Goal: Task Accomplishment & Management: Use online tool/utility

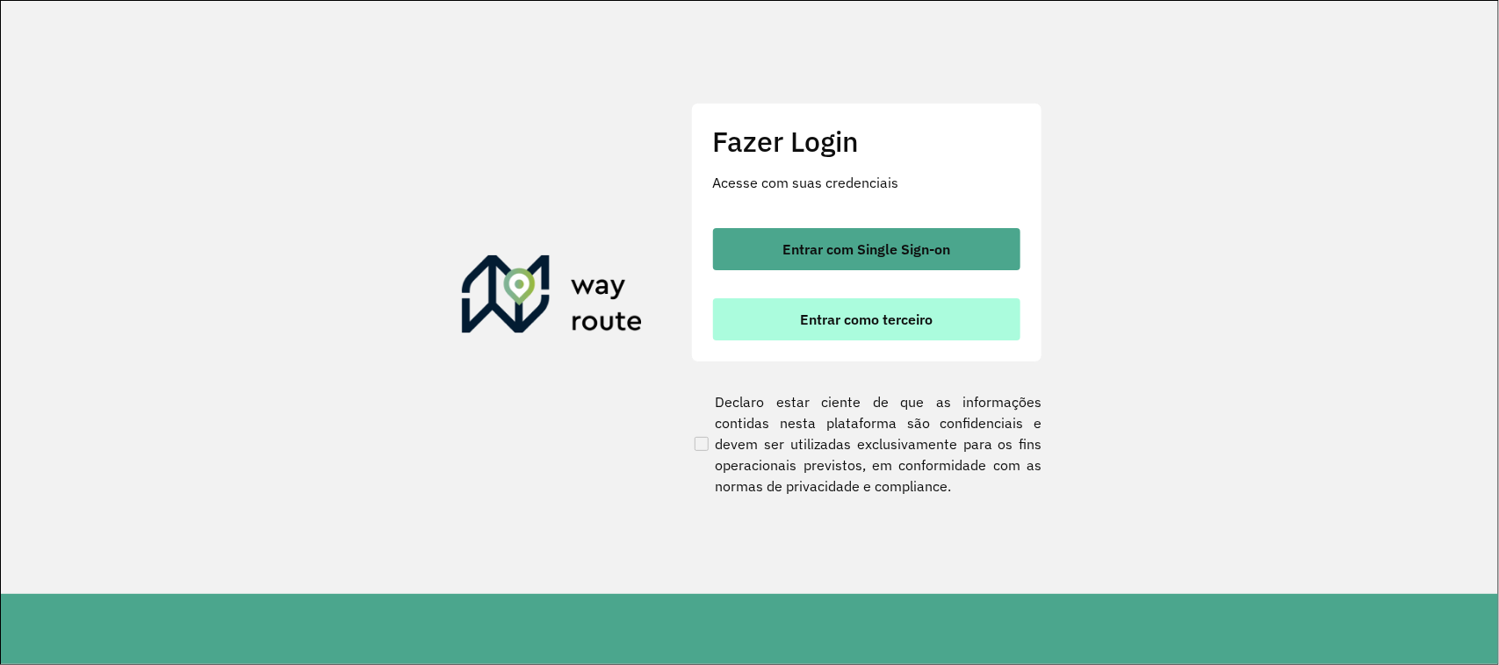
click at [824, 306] on button "Entrar como terceiro" at bounding box center [866, 319] width 307 height 42
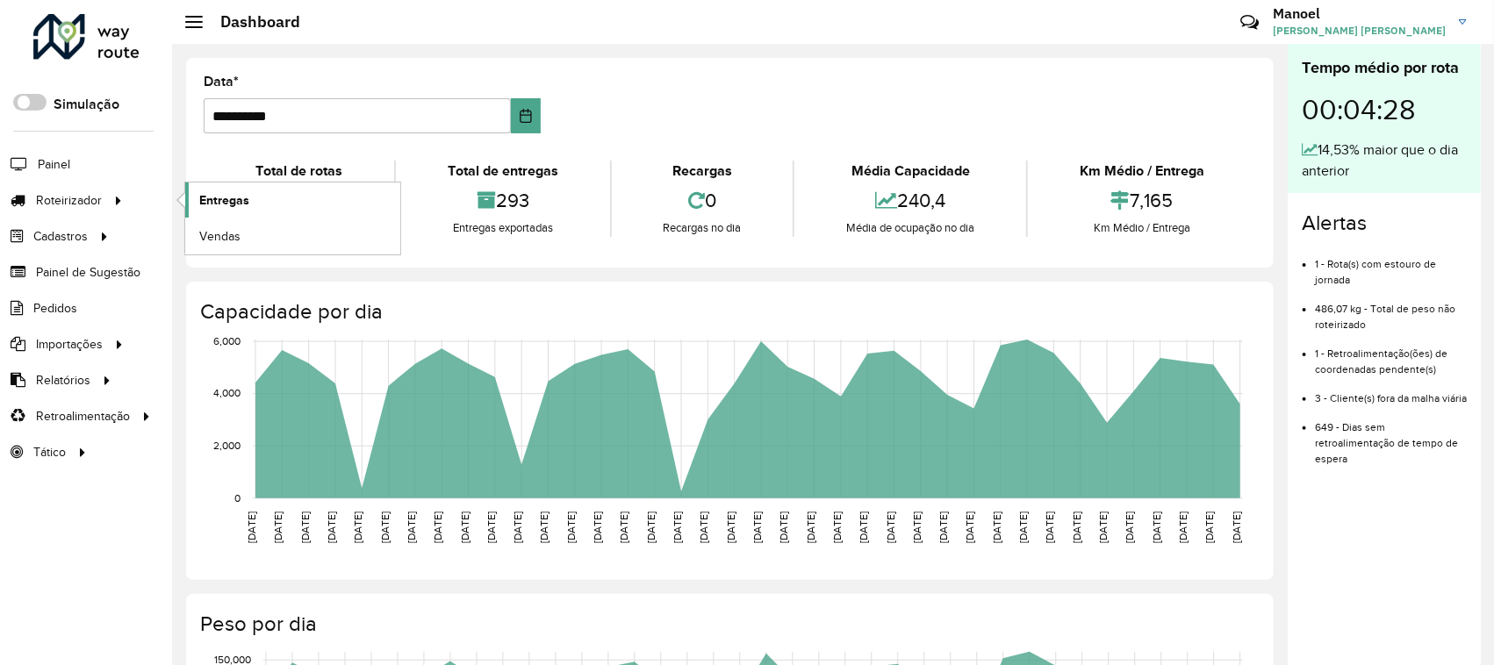
click at [204, 199] on span "Entregas" at bounding box center [224, 200] width 50 height 18
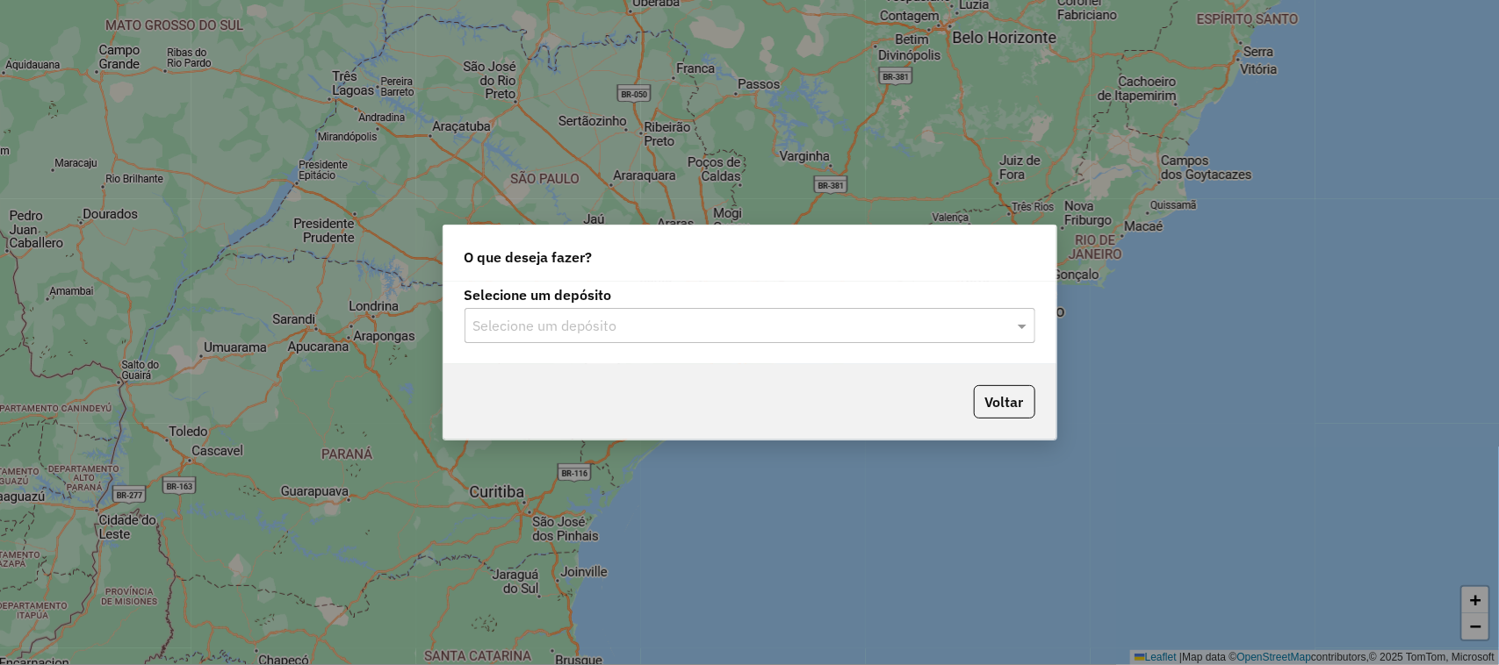
click at [656, 320] on input "text" at bounding box center [732, 326] width 518 height 21
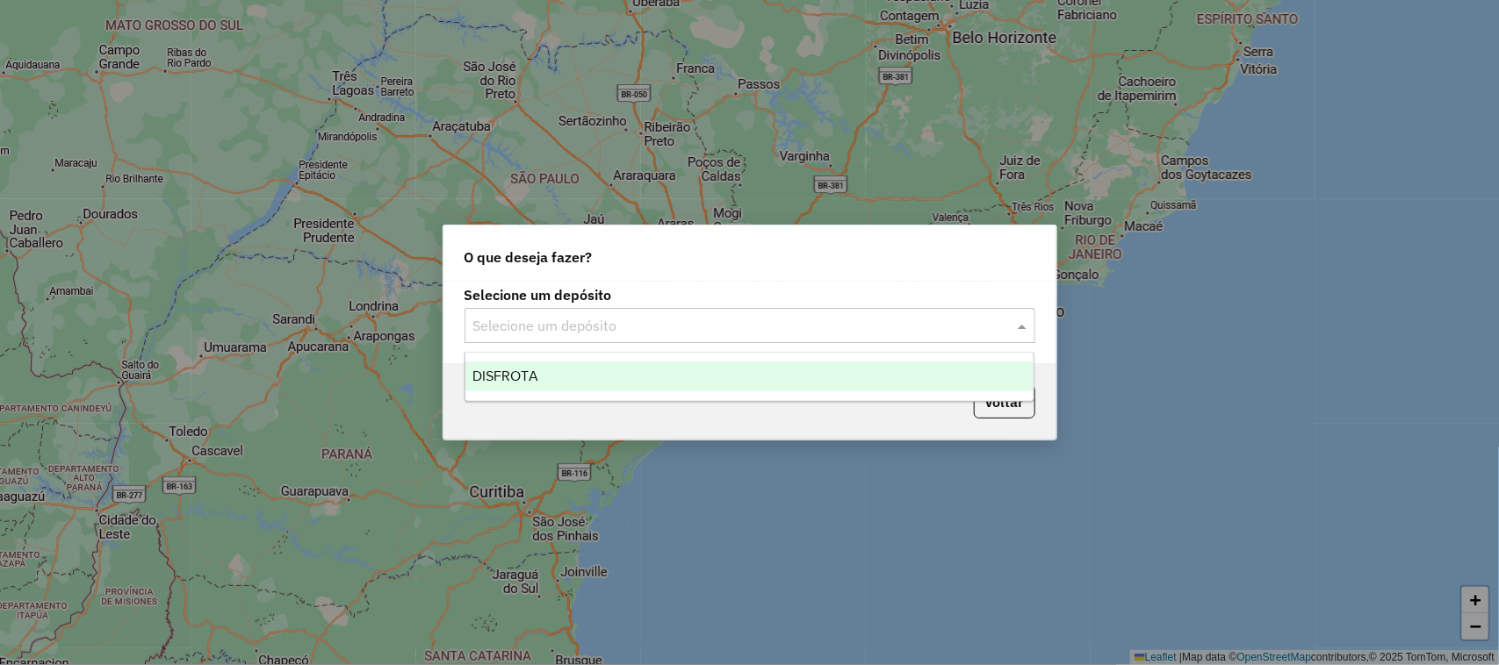
click at [586, 373] on div "DISFROTA" at bounding box center [749, 377] width 569 height 30
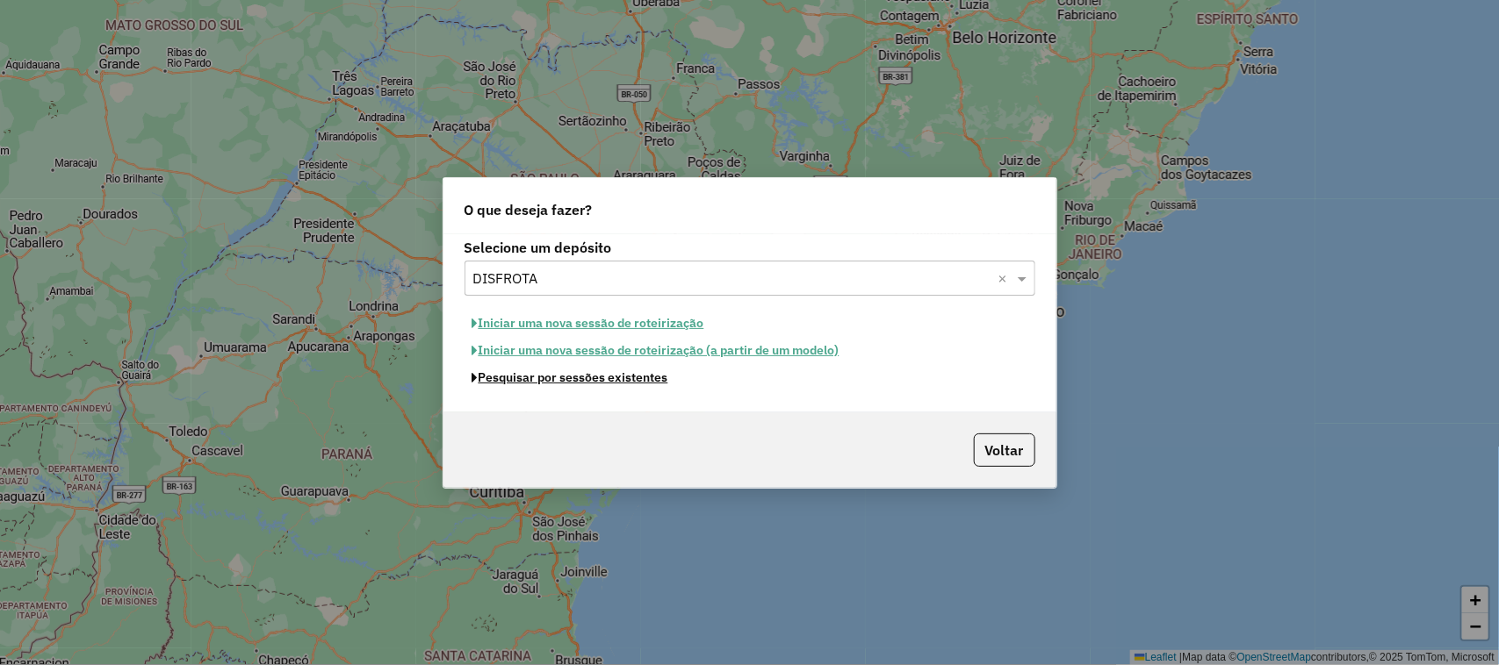
click at [547, 378] on button "Pesquisar por sessões existentes" at bounding box center [570, 377] width 212 height 27
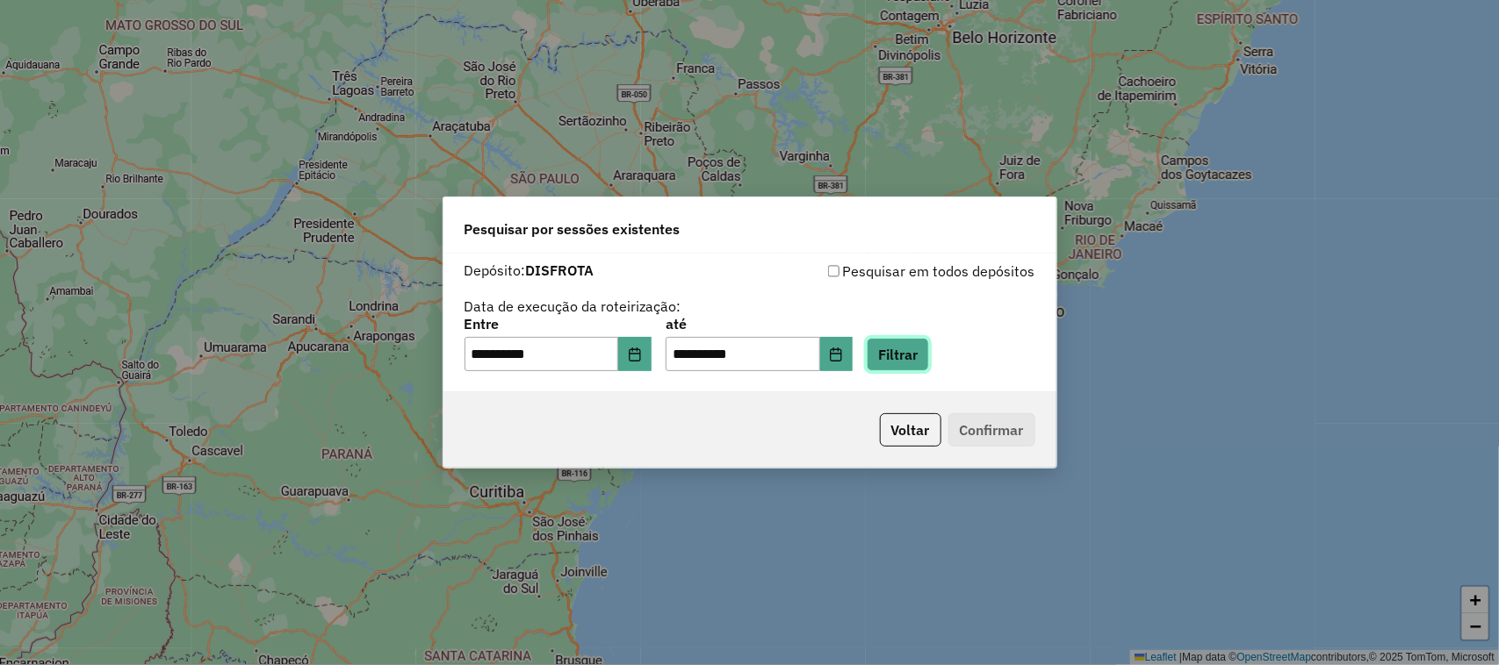
click at [922, 347] on button "Filtrar" at bounding box center [898, 354] width 62 height 33
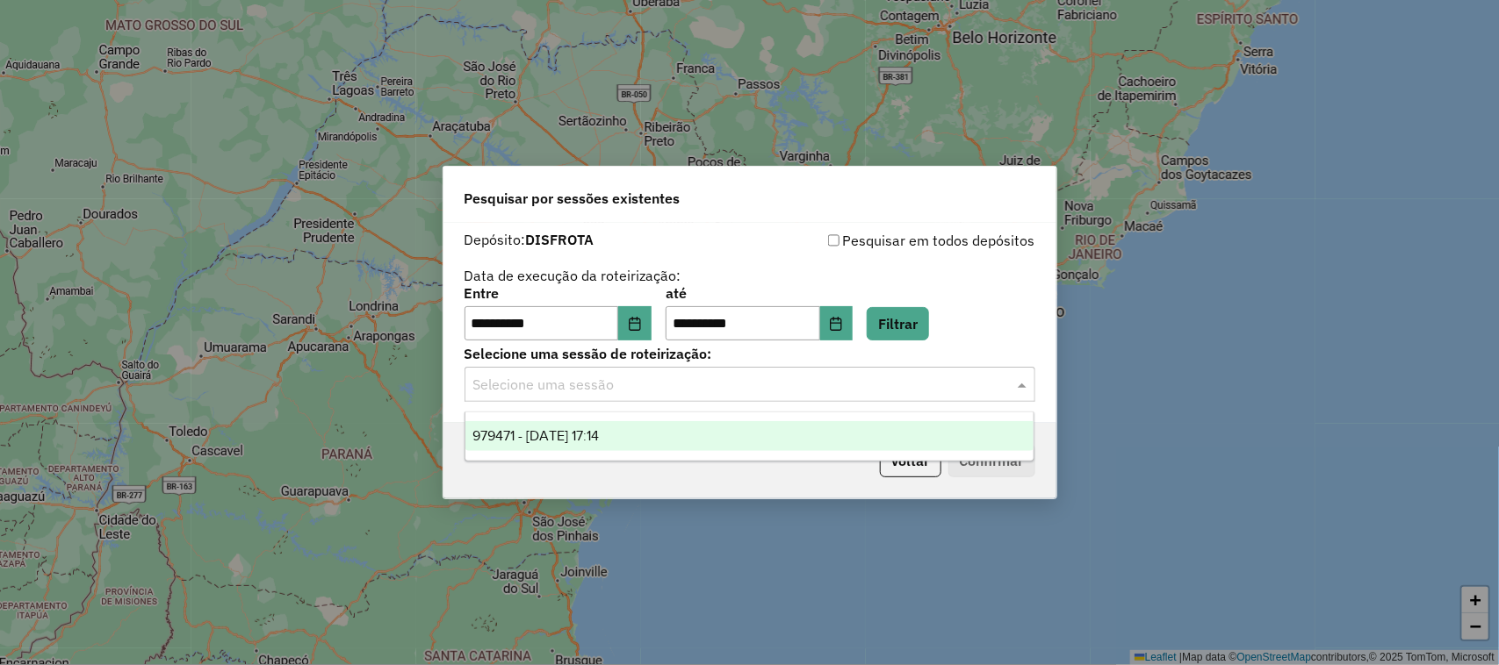
click at [563, 396] on div "Selecione uma sessão" at bounding box center [749, 384] width 571 height 35
click at [567, 430] on span "979471 - [DATE] 17:14" at bounding box center [535, 435] width 126 height 15
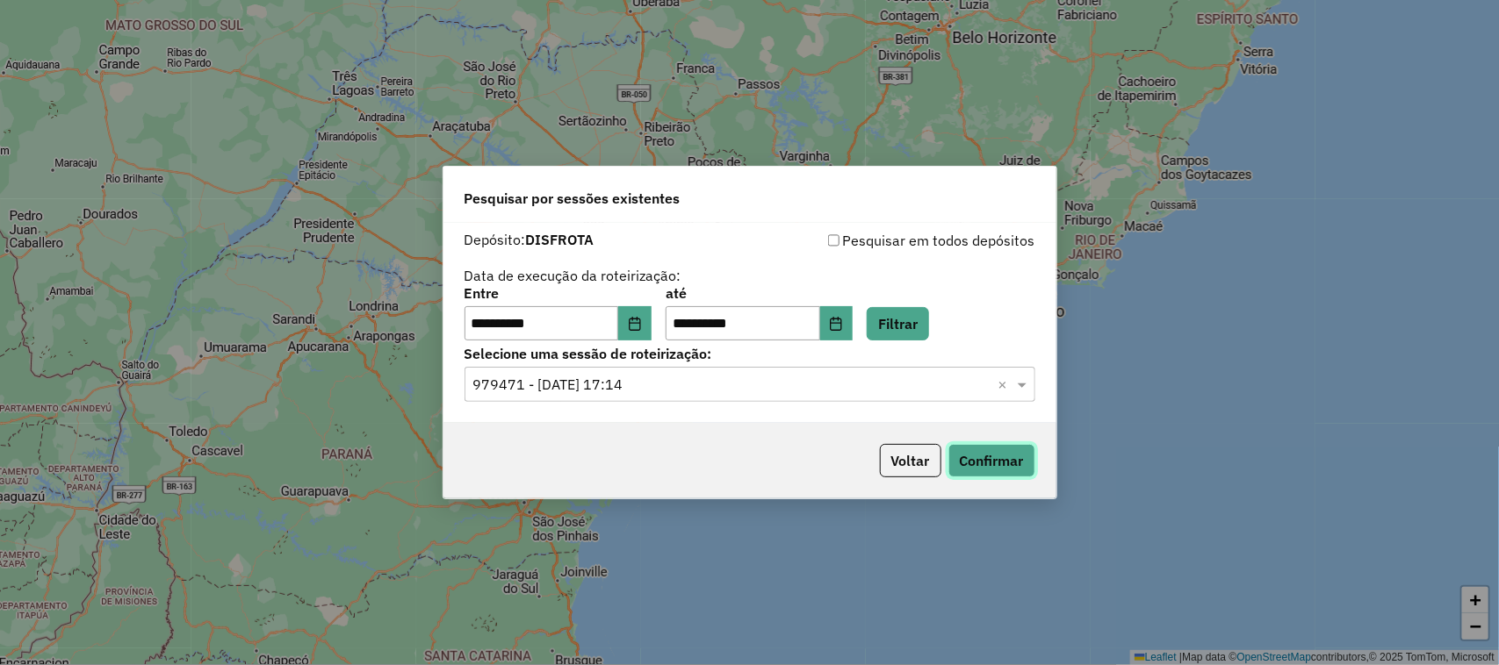
click at [971, 455] on button "Confirmar" at bounding box center [991, 460] width 87 height 33
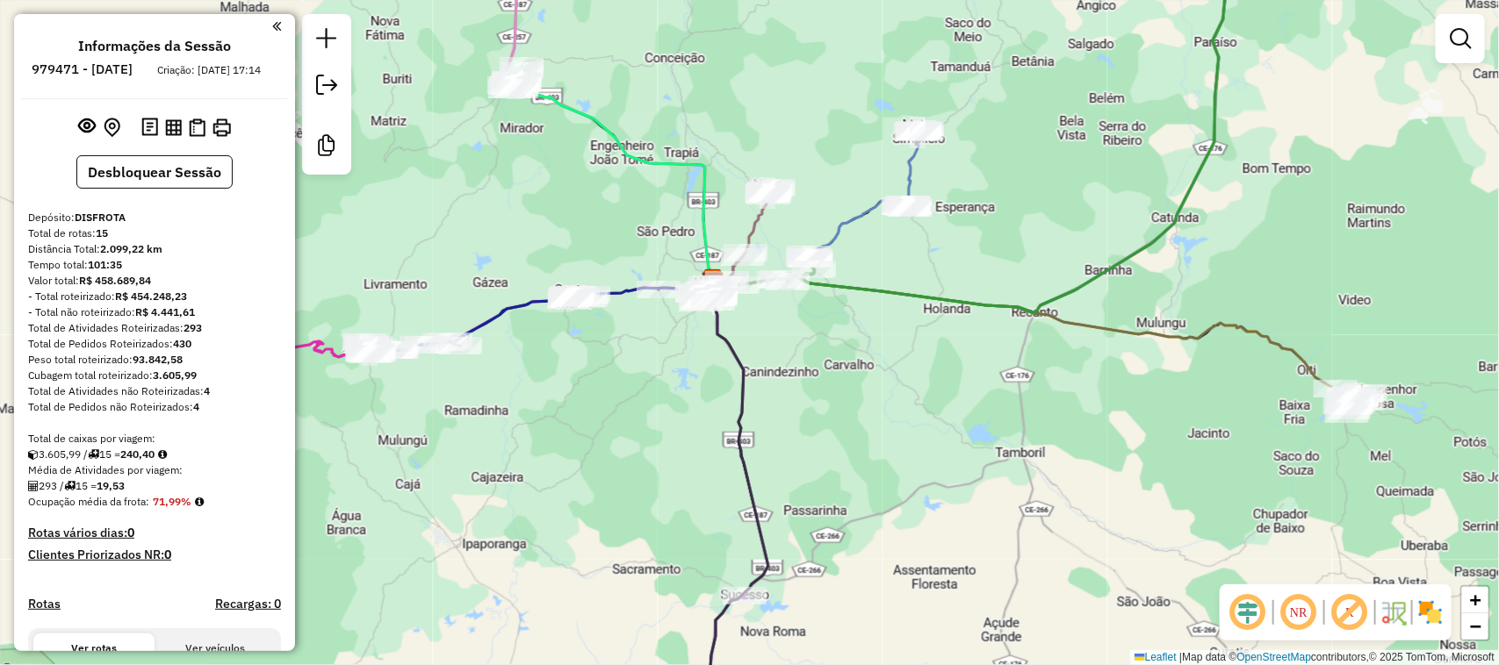
drag, startPoint x: 1264, startPoint y: 287, endPoint x: 1269, endPoint y: 308, distance: 21.7
click at [1269, 308] on div "Janela de atendimento Grade de atendimento Capacidade Transportadoras Veículos …" at bounding box center [749, 332] width 1499 height 665
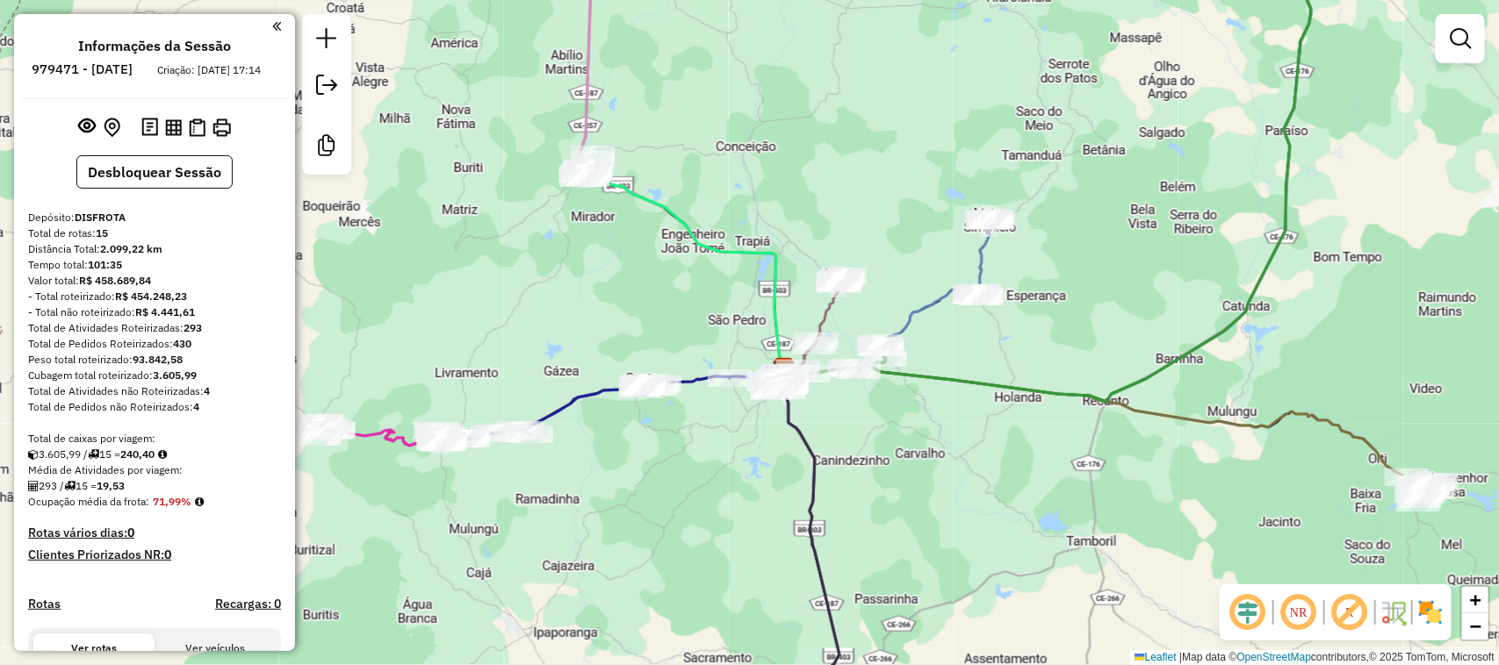
click at [1133, 269] on div "Janela de atendimento Grade de atendimento Capacidade Transportadoras Veículos …" at bounding box center [749, 332] width 1499 height 665
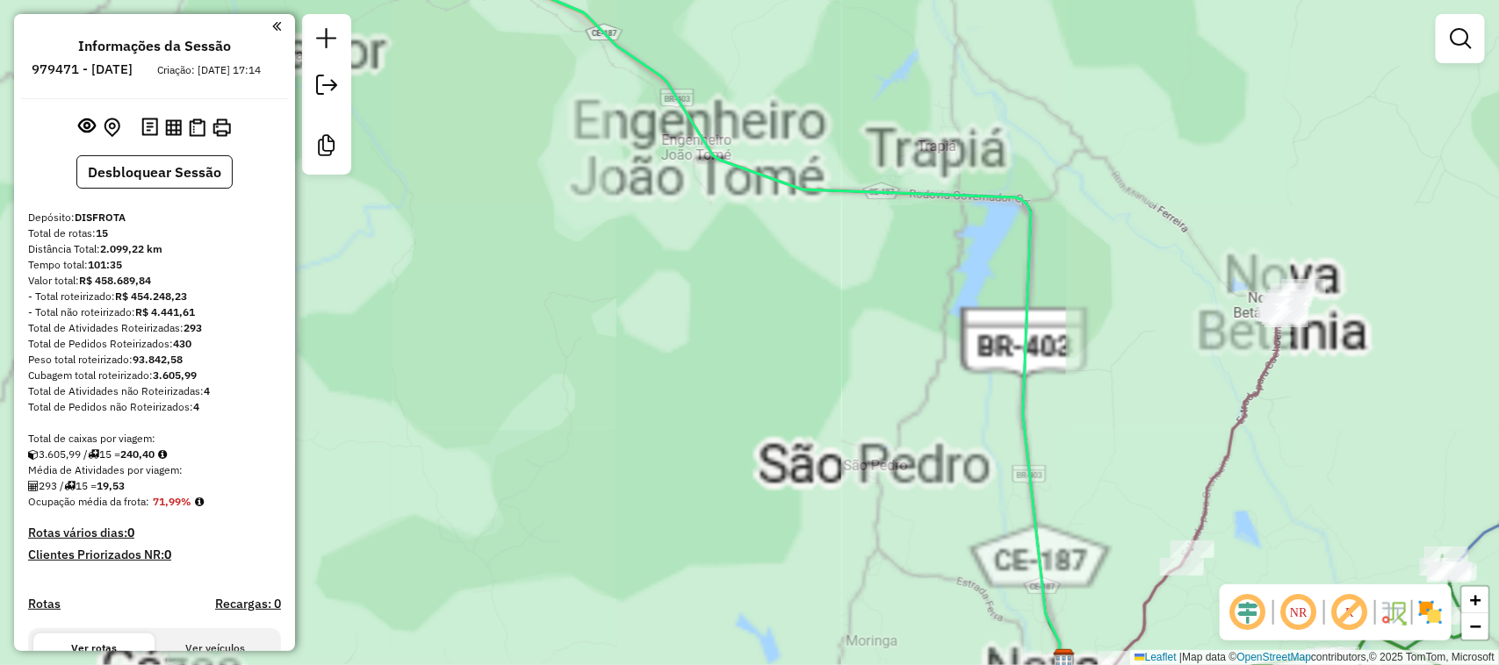
drag, startPoint x: 854, startPoint y: 262, endPoint x: 1051, endPoint y: 418, distance: 251.2
click at [1051, 418] on div "Janela de atendimento Grade de atendimento Capacidade Transportadoras Veículos …" at bounding box center [749, 332] width 1499 height 665
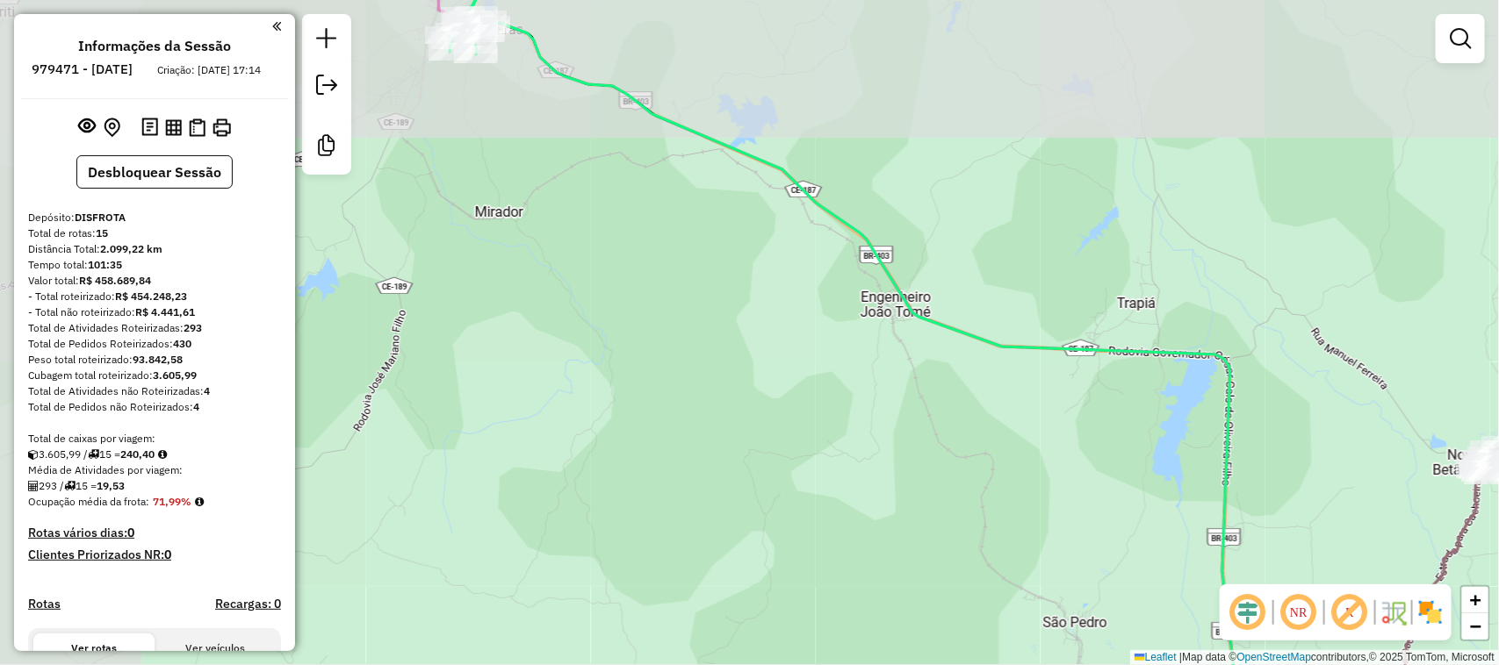
drag, startPoint x: 953, startPoint y: 481, endPoint x: 968, endPoint y: 505, distance: 28.5
click at [968, 505] on div "Janela de atendimento Grade de atendimento Capacidade Transportadoras Veículos …" at bounding box center [749, 332] width 1499 height 665
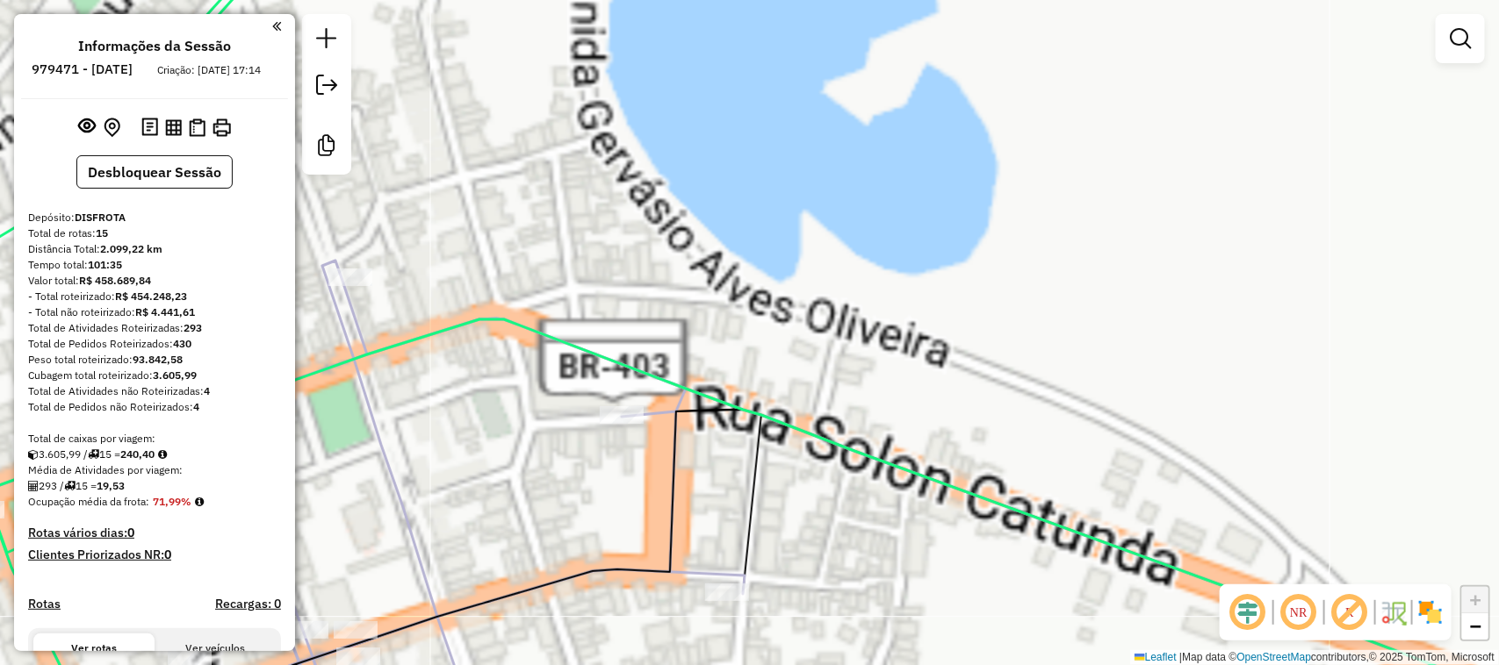
drag, startPoint x: 716, startPoint y: 182, endPoint x: 867, endPoint y: 120, distance: 163.8
click at [867, 120] on div "Janela de atendimento Grade de atendimento Capacidade Transportadoras Veículos …" at bounding box center [749, 332] width 1499 height 665
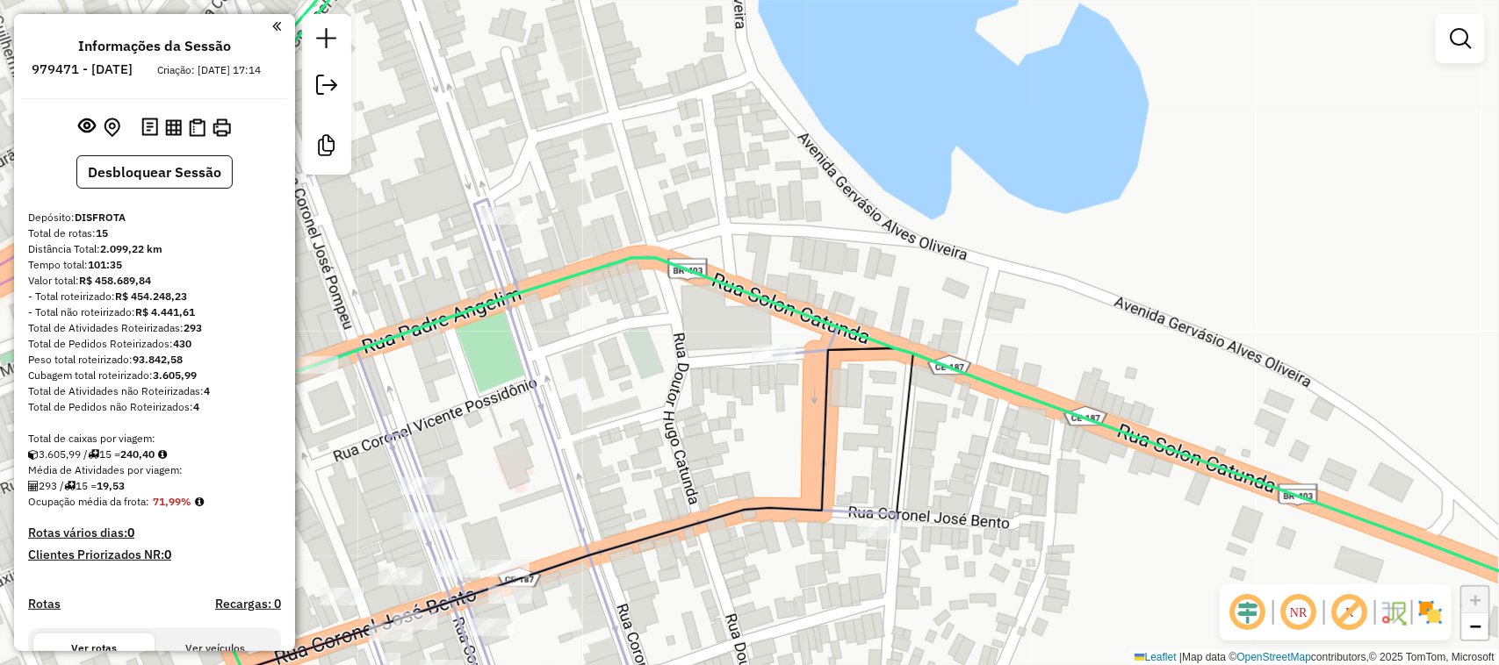
drag, startPoint x: 525, startPoint y: 496, endPoint x: 676, endPoint y: 317, distance: 234.3
click at [676, 306] on div "Janela de atendimento Grade de atendimento Capacidade Transportadoras Veículos …" at bounding box center [749, 332] width 1499 height 665
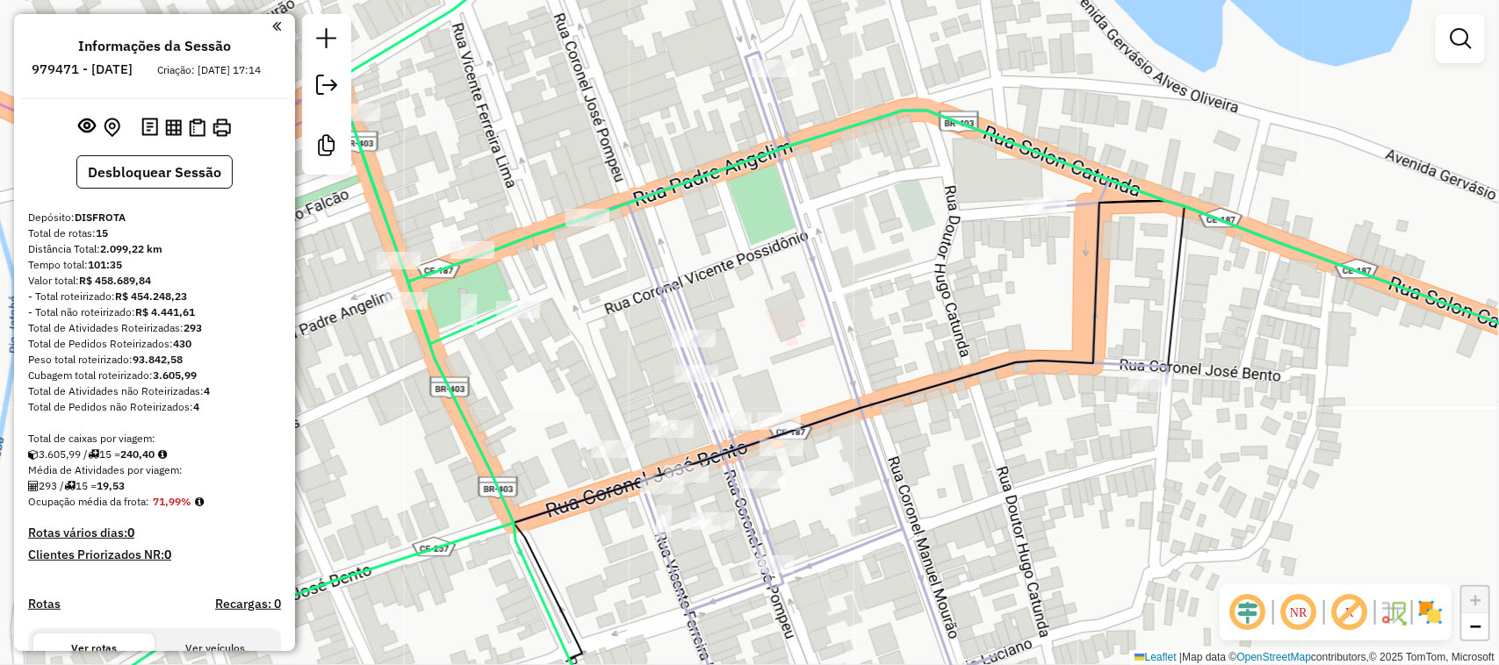
drag, startPoint x: 779, startPoint y: 325, endPoint x: 971, endPoint y: 393, distance: 204.1
click at [966, 393] on div "Janela de atendimento Grade de atendimento Capacidade Transportadoras Veículos …" at bounding box center [749, 332] width 1499 height 665
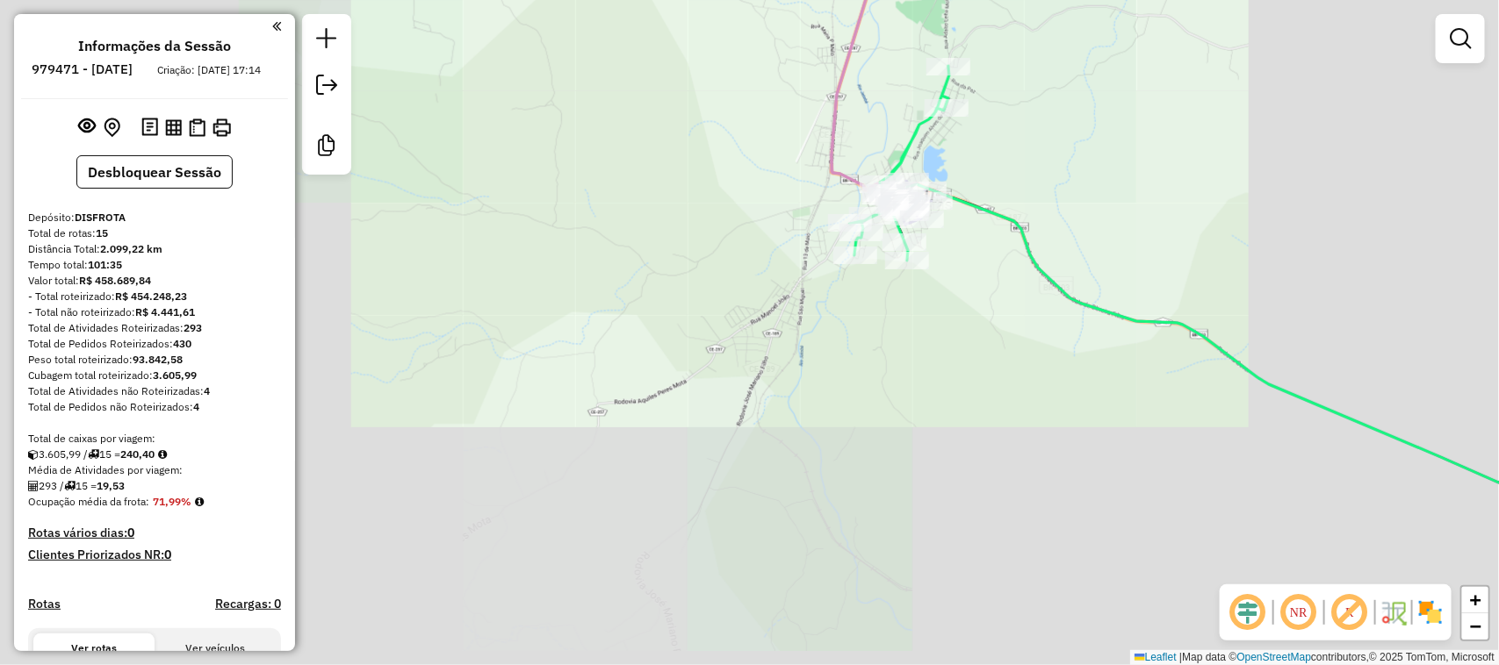
drag, startPoint x: 1212, startPoint y: 410, endPoint x: 884, endPoint y: 398, distance: 327.7
click at [885, 400] on div "Janela de atendimento Grade de atendimento Capacidade Transportadoras Veículos …" at bounding box center [749, 332] width 1499 height 665
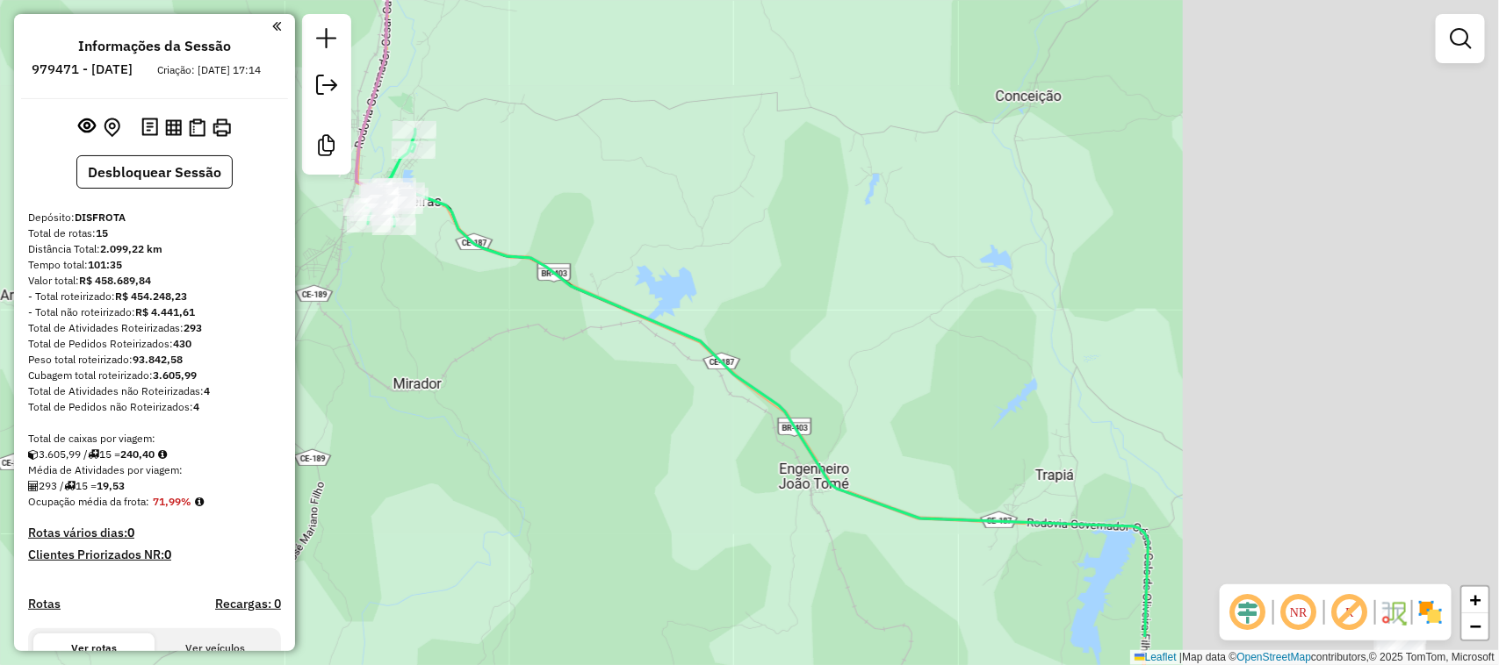
drag, startPoint x: 827, startPoint y: 399, endPoint x: 556, endPoint y: 318, distance: 283.3
click at [558, 321] on div "Janela de atendimento Grade de atendimento Capacidade Transportadoras Veículos …" at bounding box center [749, 332] width 1499 height 665
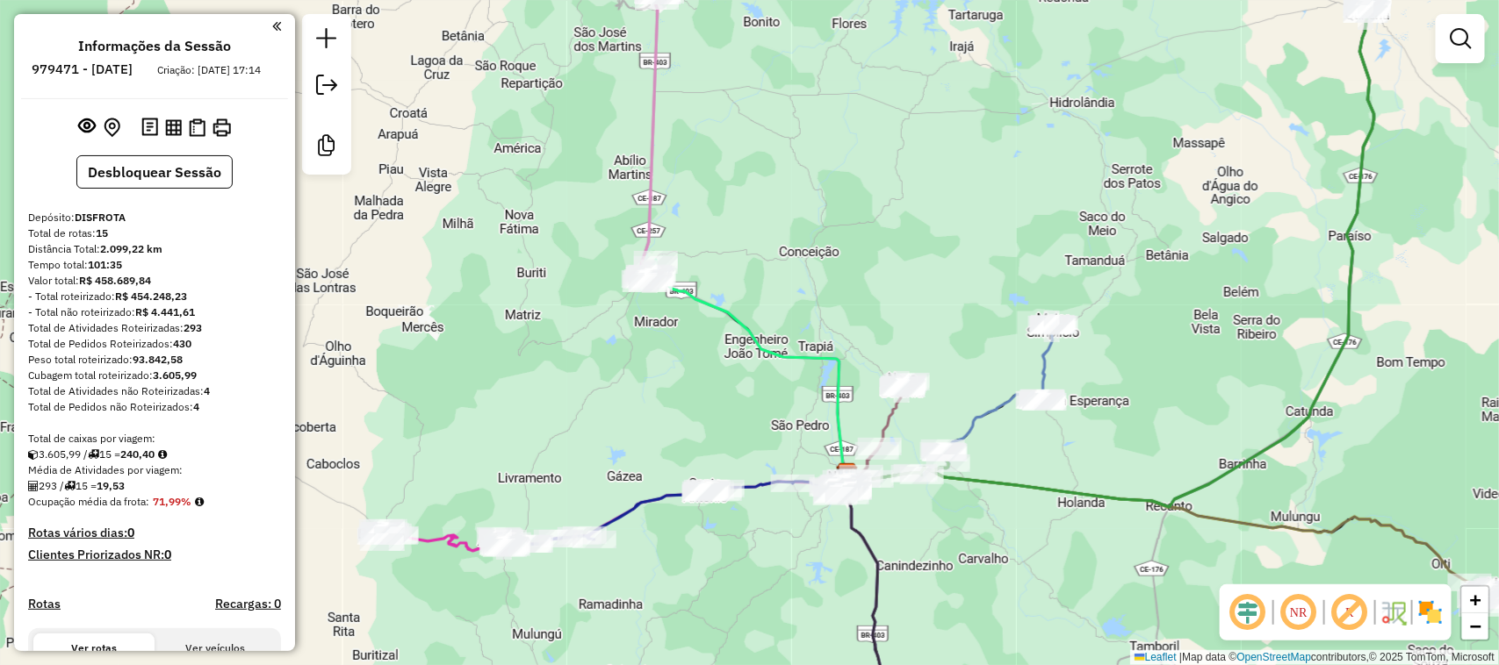
drag, startPoint x: 838, startPoint y: 335, endPoint x: 797, endPoint y: 164, distance: 176.1
click at [797, 165] on div "Janela de atendimento Grade de atendimento Capacidade Transportadoras Veículos …" at bounding box center [749, 332] width 1499 height 665
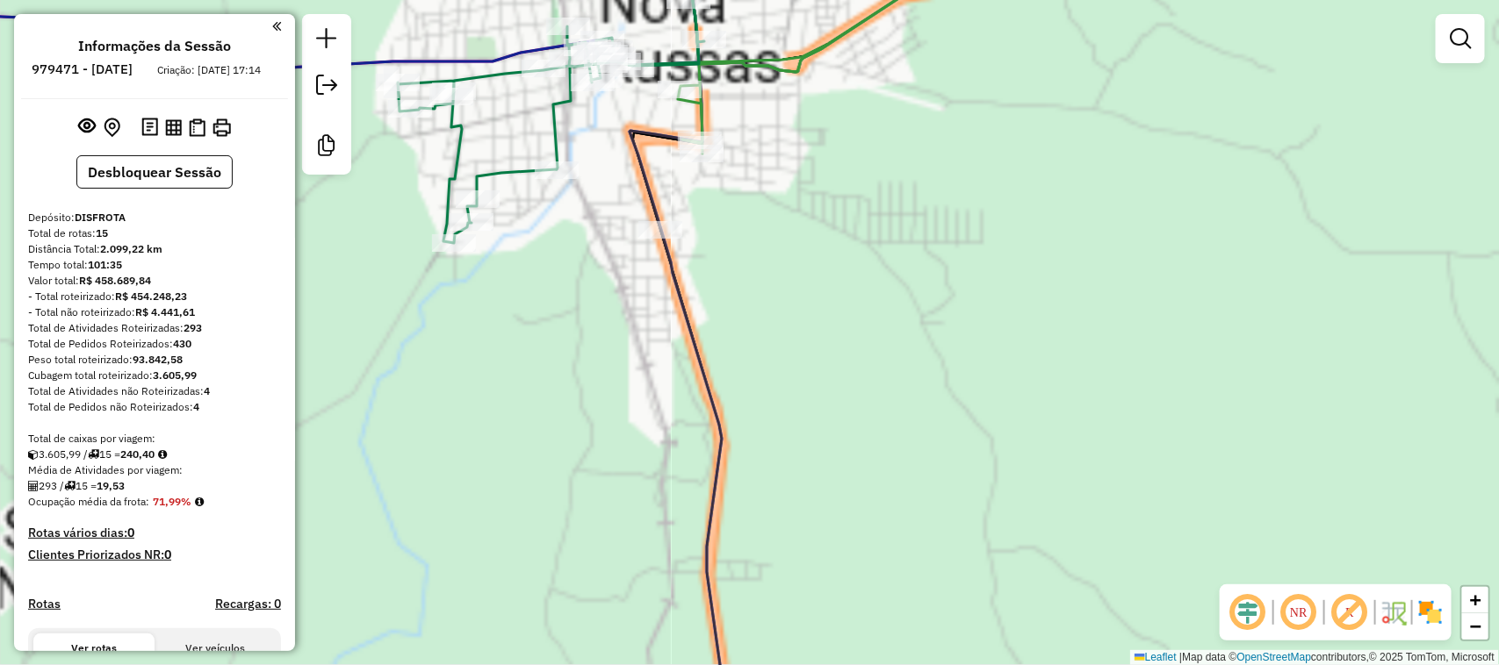
drag, startPoint x: 1008, startPoint y: 435, endPoint x: 1019, endPoint y: 485, distance: 51.3
click at [1019, 485] on div "Janela de atendimento Grade de atendimento Capacidade Transportadoras Veículos …" at bounding box center [749, 332] width 1499 height 665
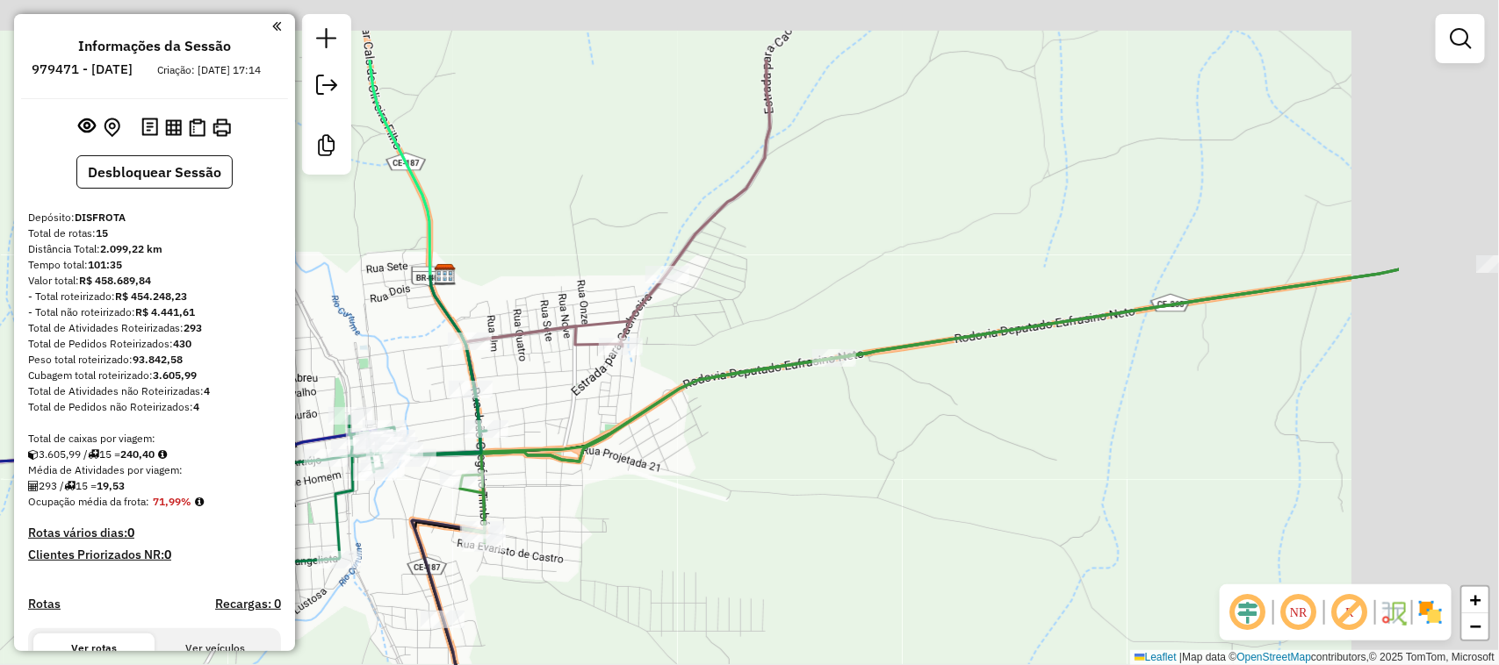
drag, startPoint x: 900, startPoint y: 250, endPoint x: 839, endPoint y: 264, distance: 62.2
click at [837, 268] on div "Janela de atendimento Grade de atendimento Capacidade Transportadoras Veículos …" at bounding box center [749, 332] width 1499 height 665
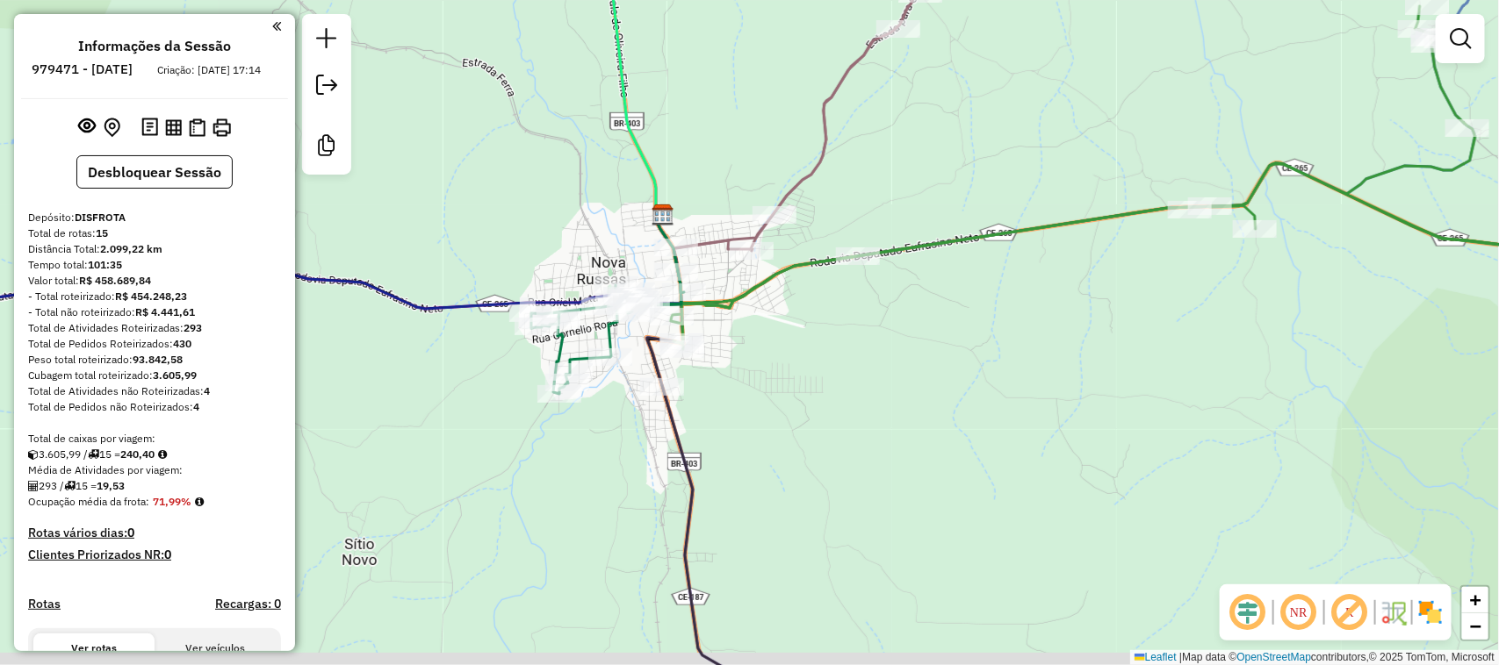
drag, startPoint x: 1034, startPoint y: 191, endPoint x: 1059, endPoint y: 155, distance: 43.6
click at [1058, 156] on div "Janela de atendimento Grade de atendimento Capacidade Transportadoras Veículos …" at bounding box center [749, 332] width 1499 height 665
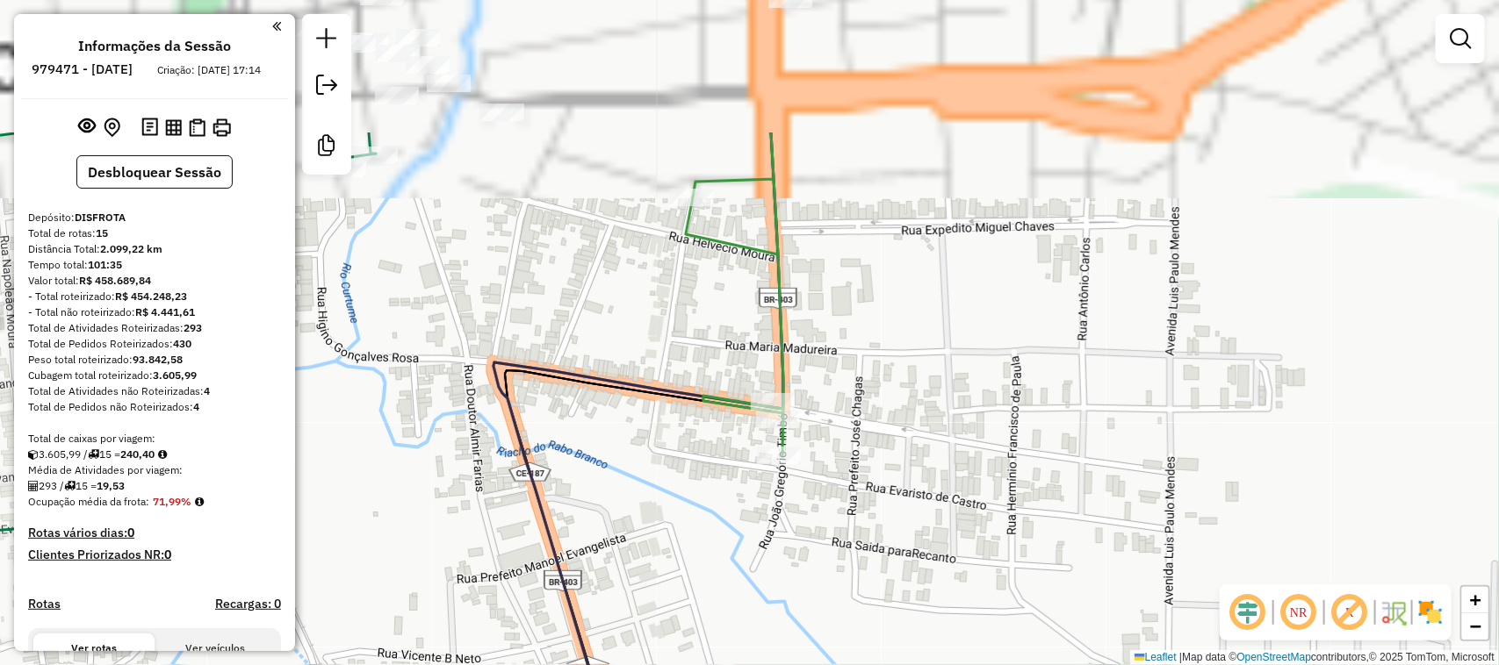
drag, startPoint x: 809, startPoint y: 143, endPoint x: 845, endPoint y: 351, distance: 211.0
click at [845, 348] on div "Janela de atendimento Grade de atendimento Capacidade Transportadoras Veículos …" at bounding box center [749, 332] width 1499 height 665
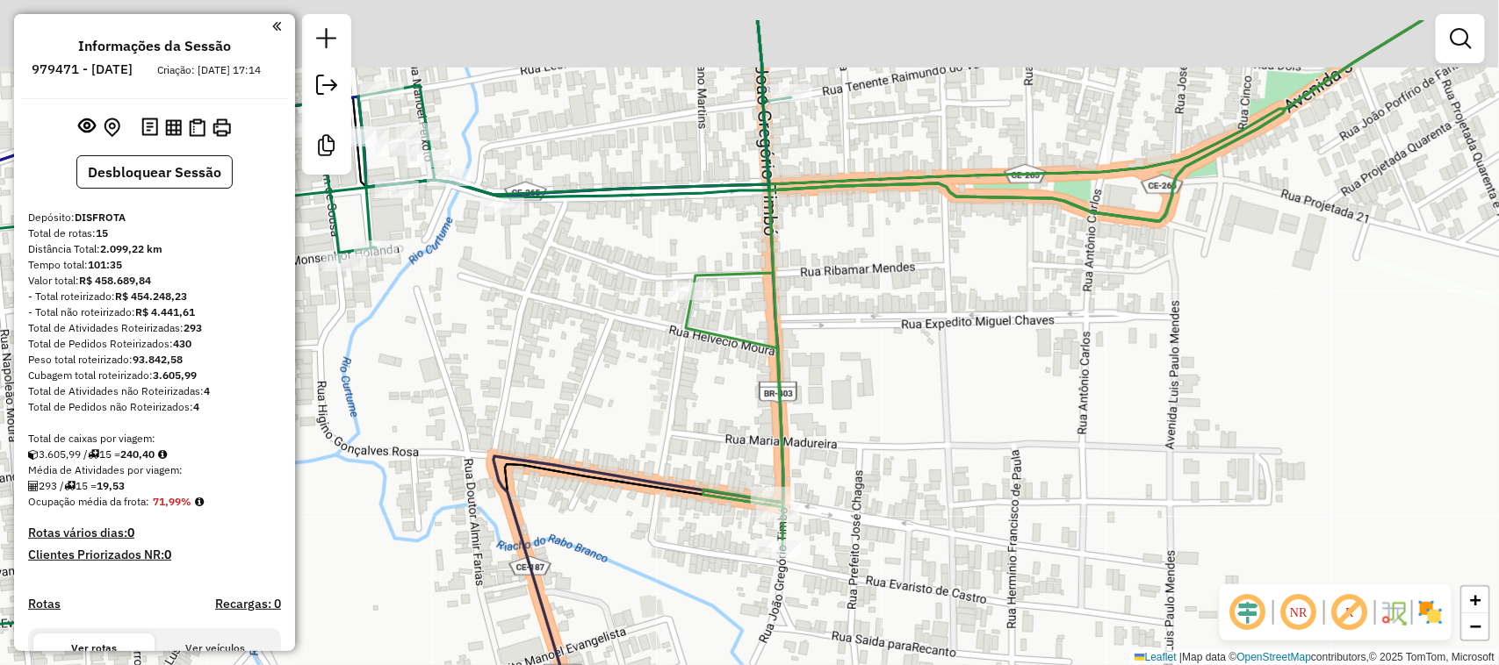
drag, startPoint x: 845, startPoint y: 243, endPoint x: 825, endPoint y: 668, distance: 425.4
click at [825, 665] on html "Aguarde... Pop-up bloqueado! Seu navegador bloqueou automáticamente a abertura …" at bounding box center [749, 332] width 1499 height 665
